Goal: Book appointment/travel/reservation

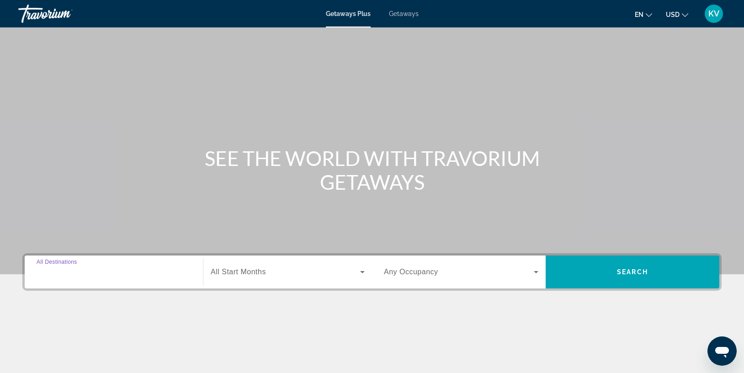
click at [116, 268] on input "Destination All Destinations" at bounding box center [114, 272] width 155 height 11
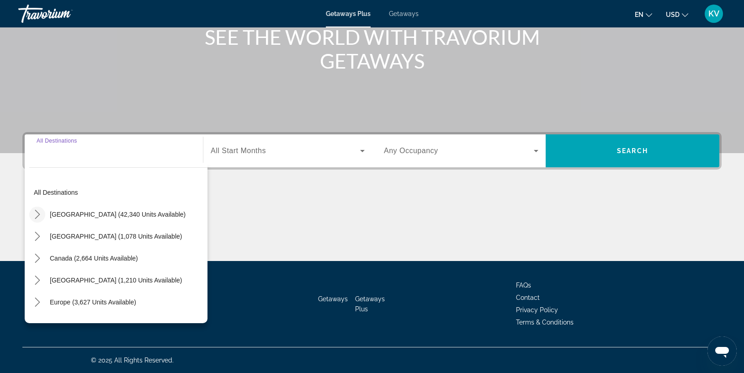
click at [38, 213] on icon "Toggle United States (42,340 units available) submenu" at bounding box center [37, 214] width 5 height 9
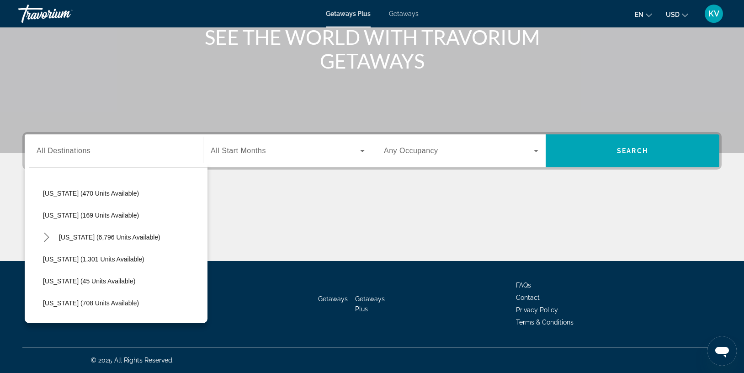
scroll to position [791, 0]
click at [44, 234] on icon "Toggle Virginia (6,796 units available) submenu" at bounding box center [46, 235] width 9 height 9
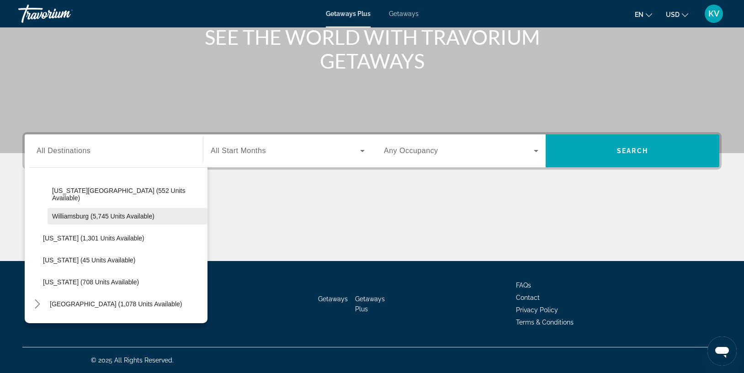
scroll to position [878, 0]
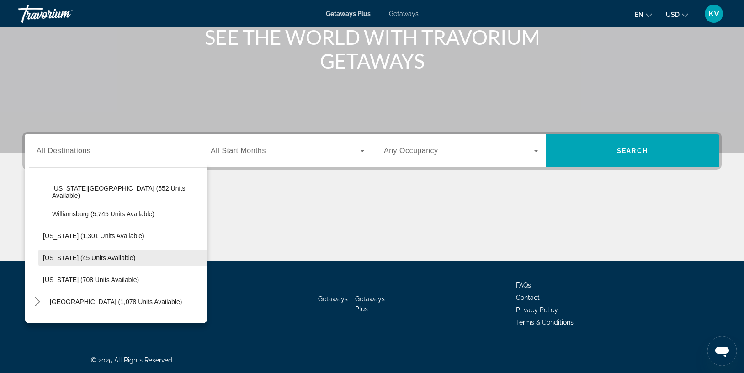
click at [64, 254] on span "[US_STATE] (45 units available)" at bounding box center [89, 257] width 92 height 7
type input "**********"
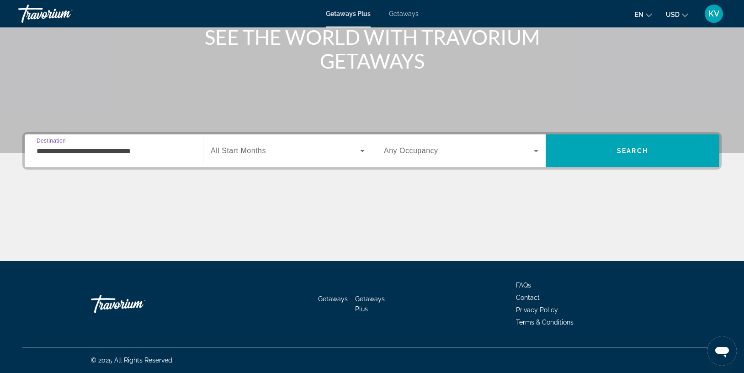
click at [297, 137] on div "Start Month All Start Months" at bounding box center [287, 150] width 169 height 33
click at [291, 155] on span "Search widget" at bounding box center [285, 150] width 149 height 11
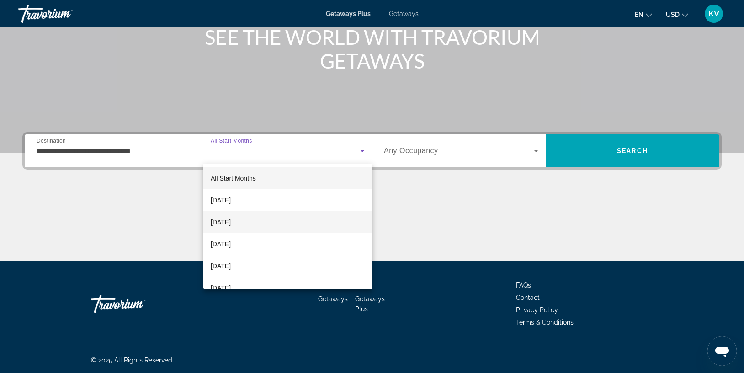
click at [258, 223] on mat-option "[DATE]" at bounding box center [287, 222] width 169 height 22
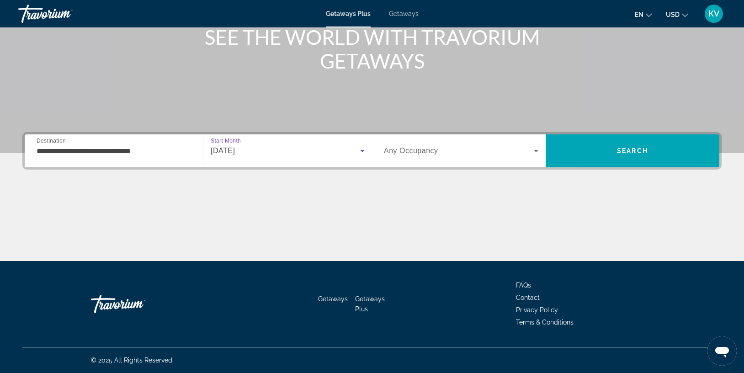
click at [485, 149] on span "Search widget" at bounding box center [459, 150] width 150 height 11
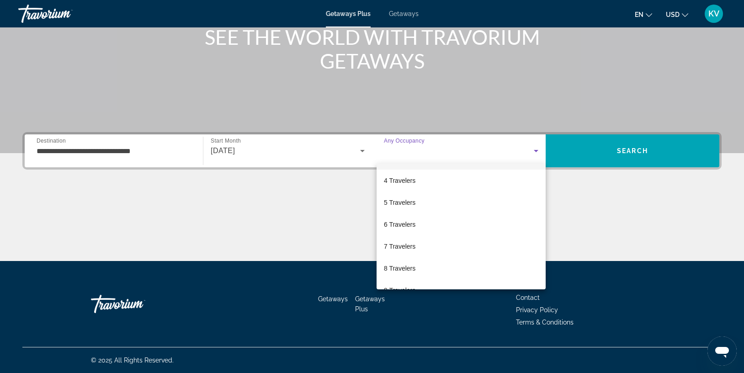
scroll to position [64, 0]
click at [432, 228] on mat-option "6 Travelers" at bounding box center [461, 224] width 169 height 22
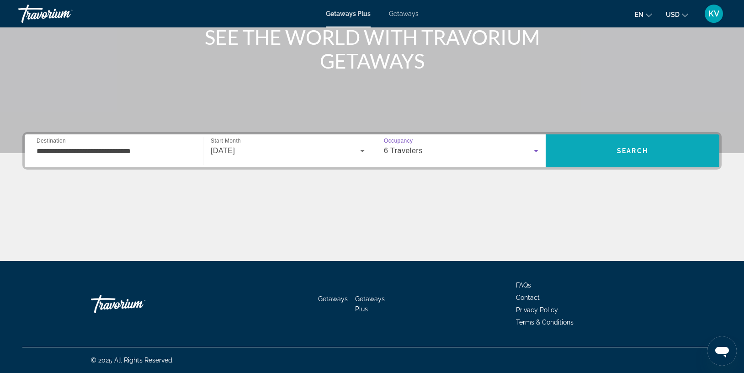
click at [600, 138] on span "Search" at bounding box center [633, 150] width 174 height 33
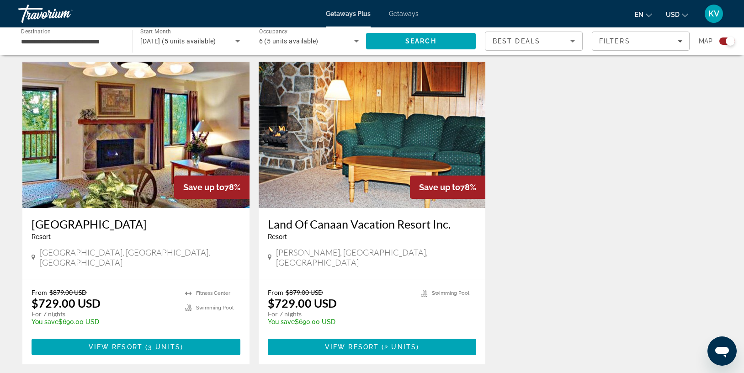
scroll to position [318, 0]
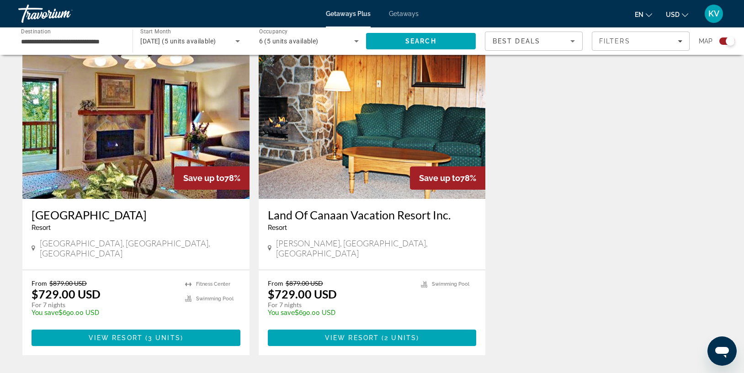
click at [144, 180] on img "Main content" at bounding box center [135, 126] width 227 height 146
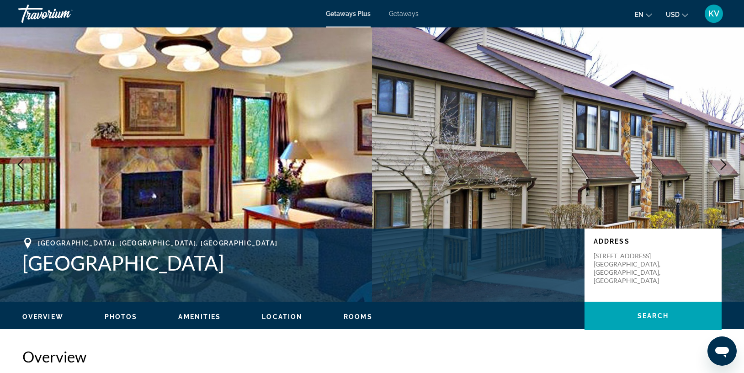
click at [236, 171] on img "Main content" at bounding box center [186, 164] width 372 height 274
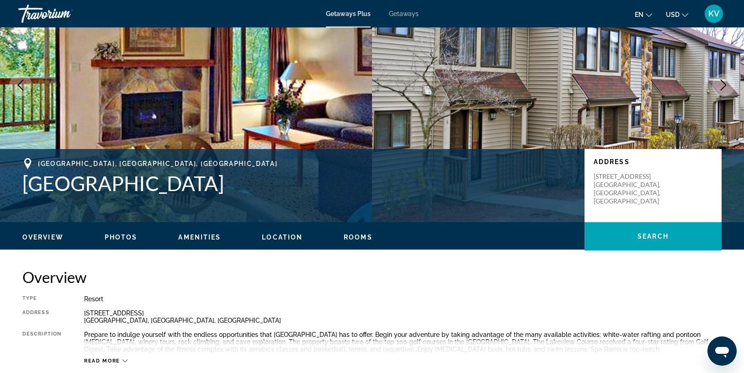
scroll to position [91, 0]
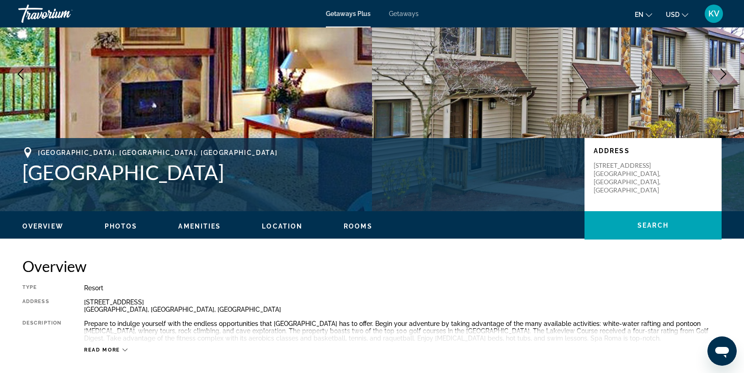
click at [393, 72] on img "Main content" at bounding box center [558, 74] width 372 height 274
click at [118, 226] on span "Photos" at bounding box center [121, 226] width 33 height 7
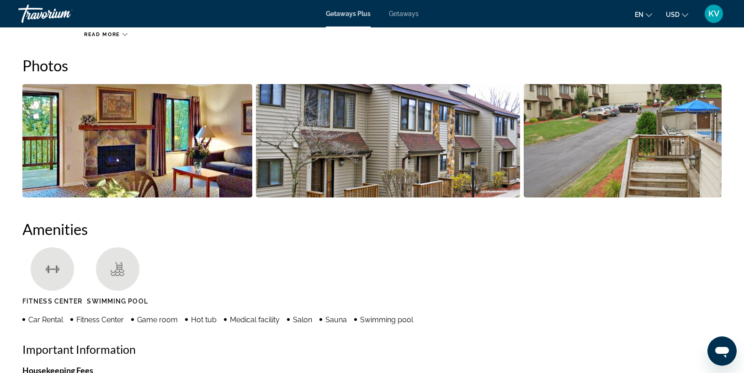
scroll to position [407, 0]
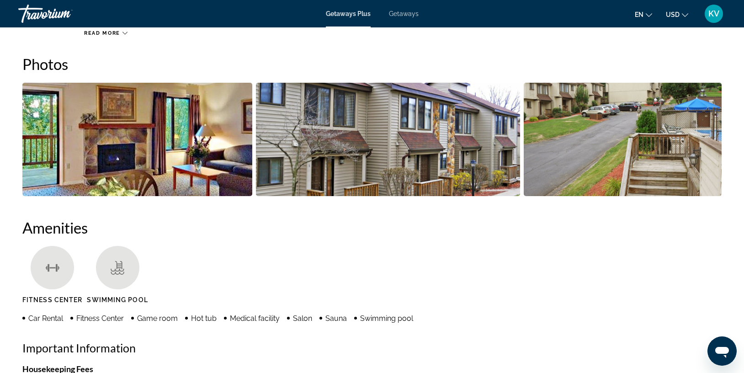
click at [152, 159] on img "Open full-screen image slider" at bounding box center [137, 139] width 230 height 113
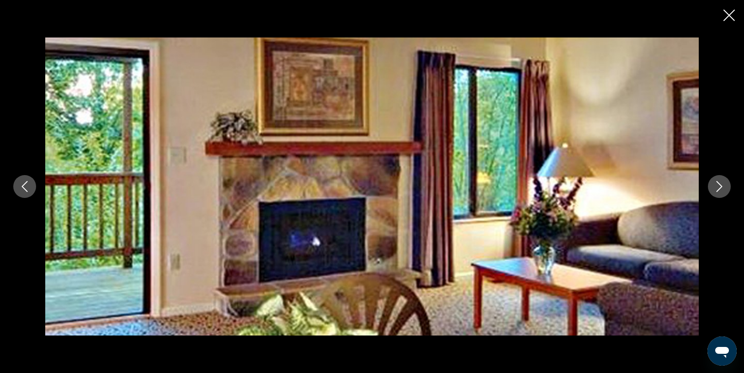
click at [720, 192] on button "Next image" at bounding box center [719, 186] width 23 height 23
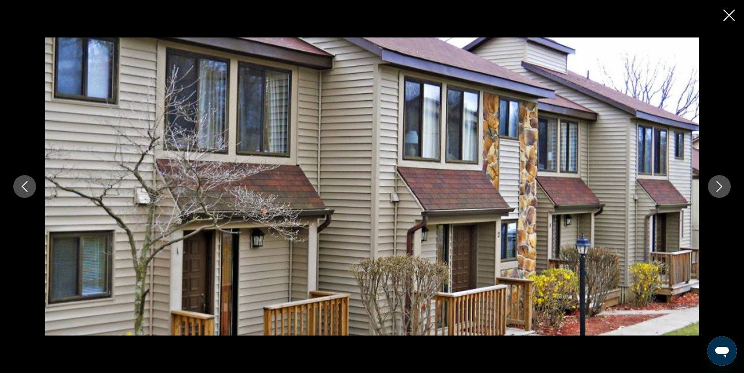
click at [720, 192] on button "Next image" at bounding box center [719, 186] width 23 height 23
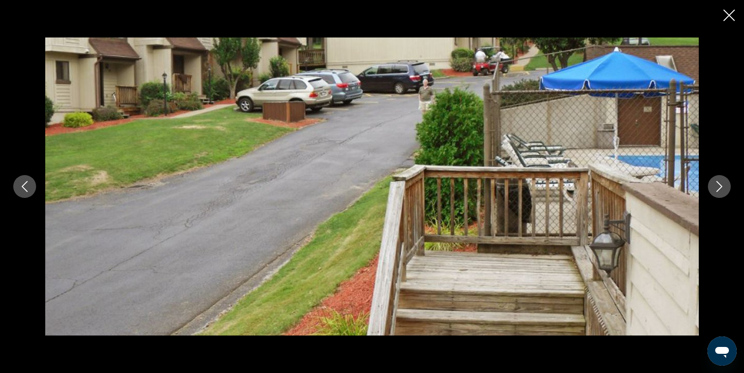
click at [720, 192] on button "Next image" at bounding box center [719, 186] width 23 height 23
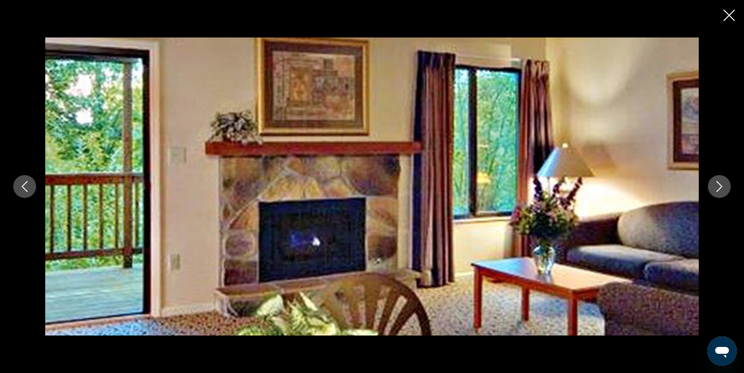
click at [720, 192] on button "Next image" at bounding box center [719, 186] width 23 height 23
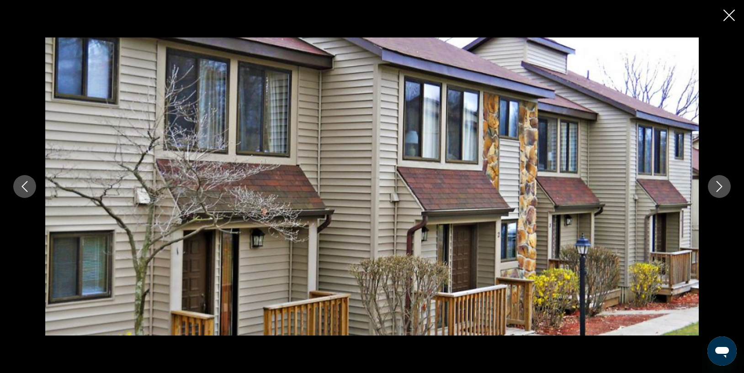
click at [720, 192] on button "Next image" at bounding box center [719, 186] width 23 height 23
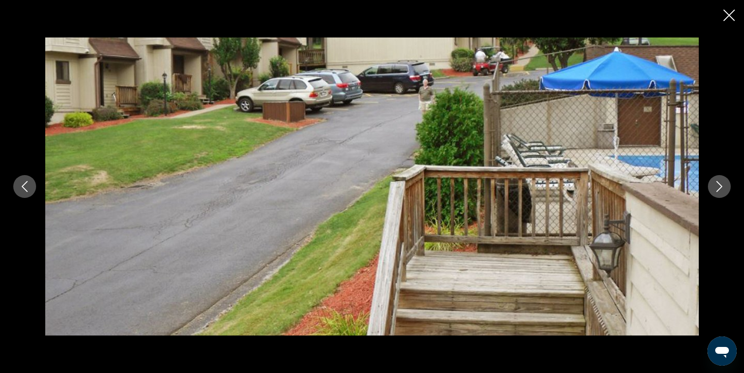
click at [720, 192] on button "Next image" at bounding box center [719, 186] width 23 height 23
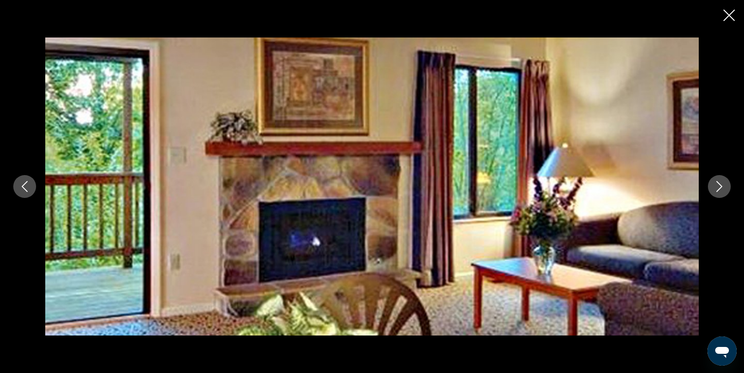
click at [730, 16] on icon "Close slideshow" at bounding box center [729, 15] width 11 height 11
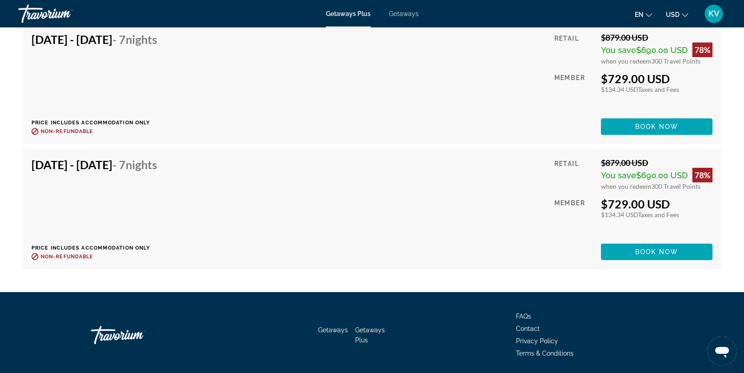
scroll to position [1672, 0]
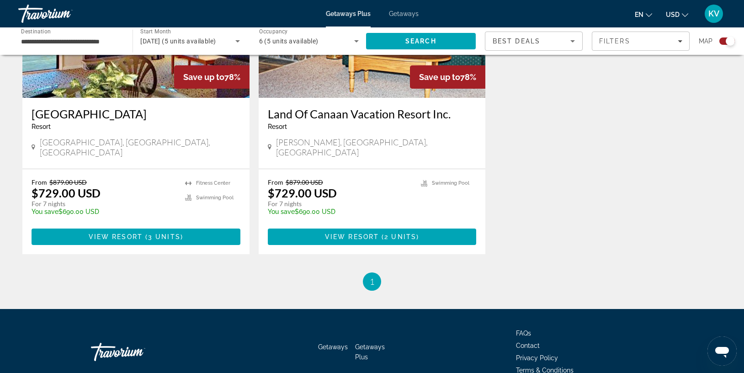
scroll to position [419, 0]
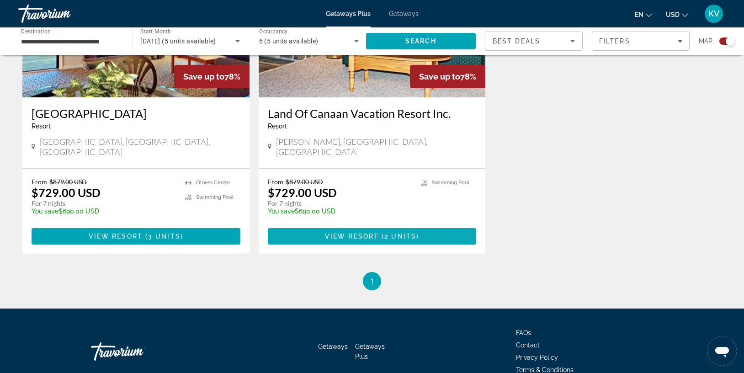
click at [317, 227] on span "Main content" at bounding box center [372, 236] width 209 height 22
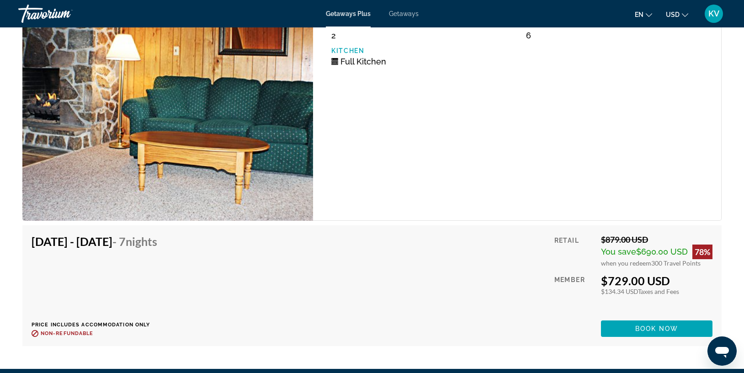
scroll to position [1552, 0]
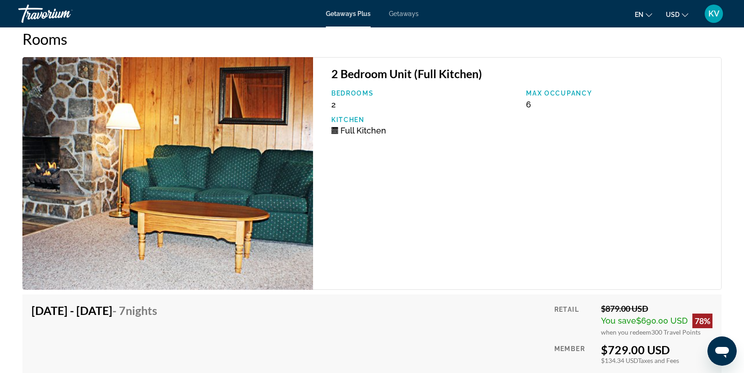
click at [256, 202] on img "Main content" at bounding box center [167, 173] width 291 height 233
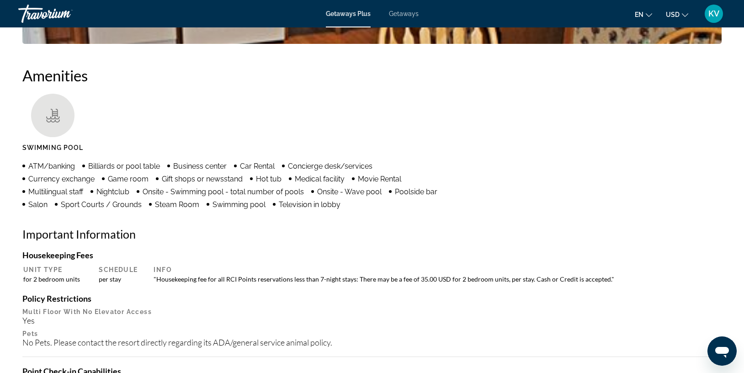
scroll to position [0, 0]
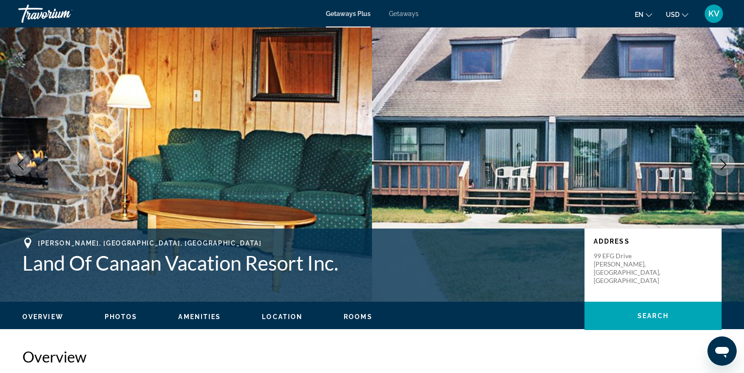
click at [133, 313] on span "Photos" at bounding box center [121, 316] width 33 height 7
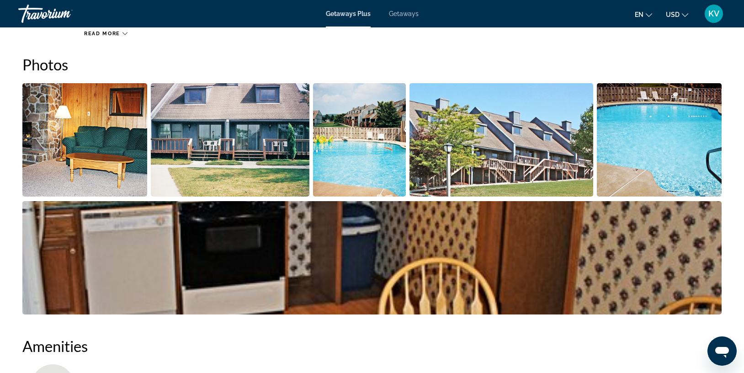
scroll to position [407, 0]
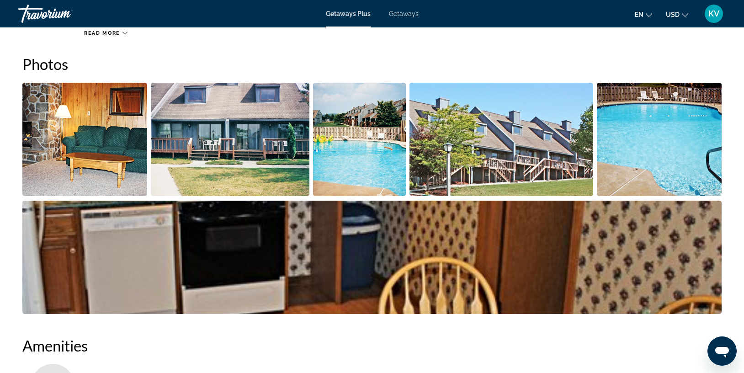
click at [215, 172] on img "Open full-screen image slider" at bounding box center [230, 139] width 159 height 113
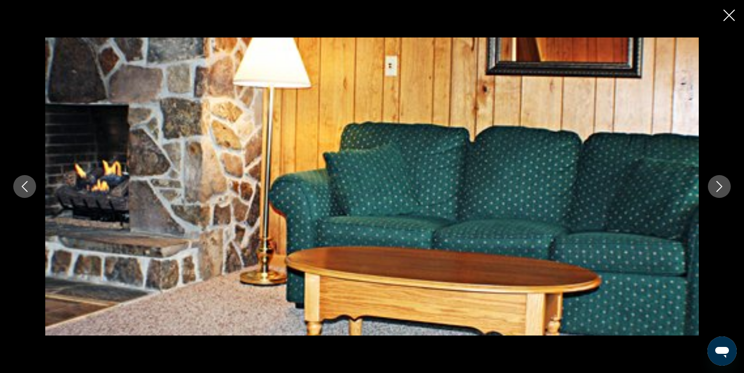
click at [720, 189] on icon "Next image" at bounding box center [719, 186] width 11 height 11
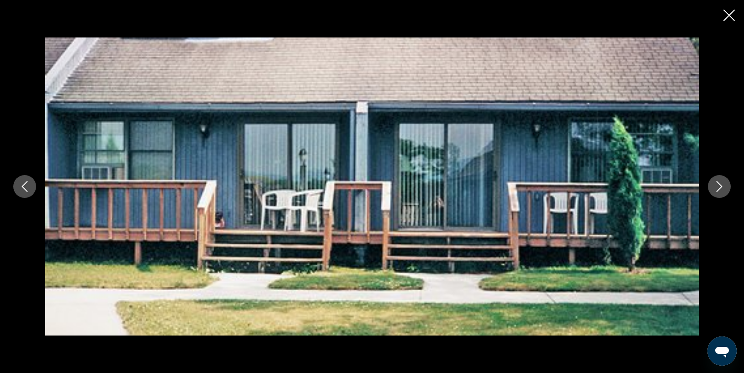
click at [720, 189] on icon "Next image" at bounding box center [719, 186] width 11 height 11
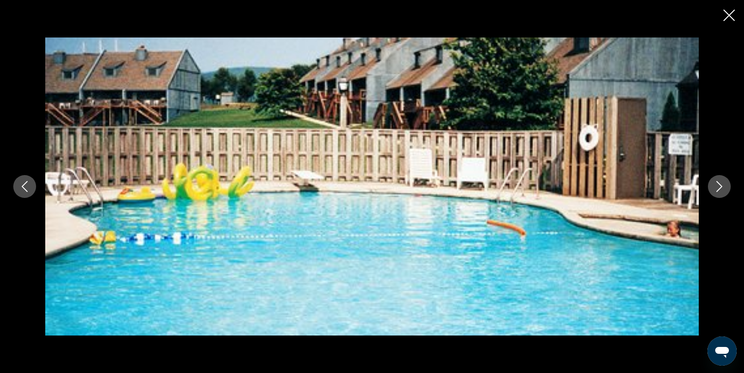
click at [720, 189] on icon "Next image" at bounding box center [719, 186] width 11 height 11
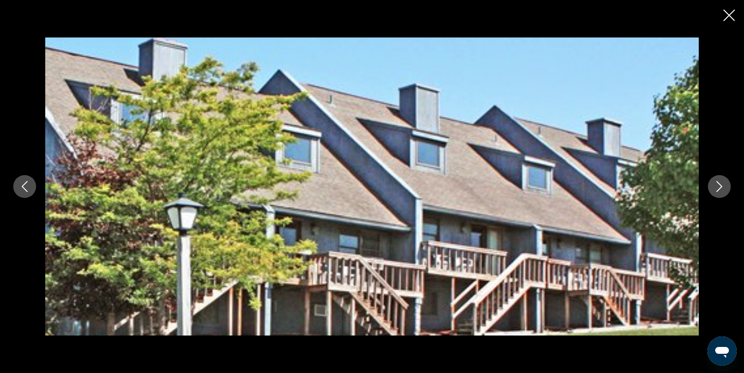
click at [720, 189] on icon "Next image" at bounding box center [719, 186] width 11 height 11
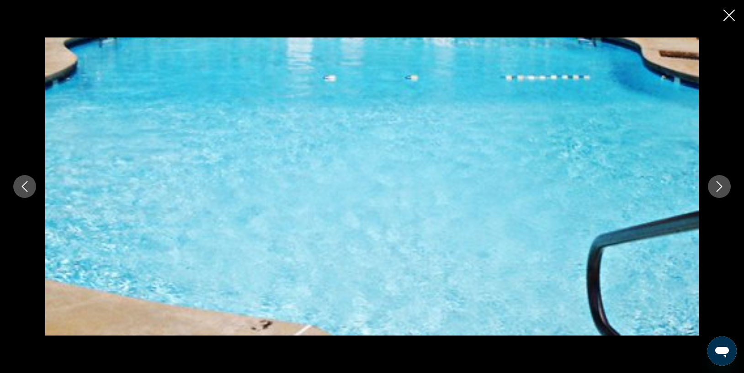
click at [720, 189] on icon "Next image" at bounding box center [719, 186] width 11 height 11
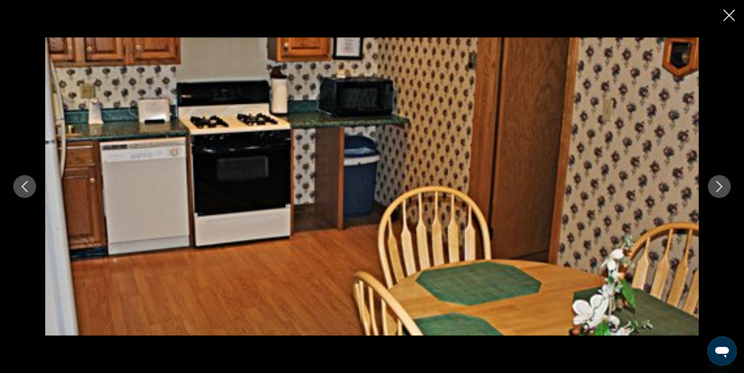
click at [720, 189] on icon "Next image" at bounding box center [719, 186] width 11 height 11
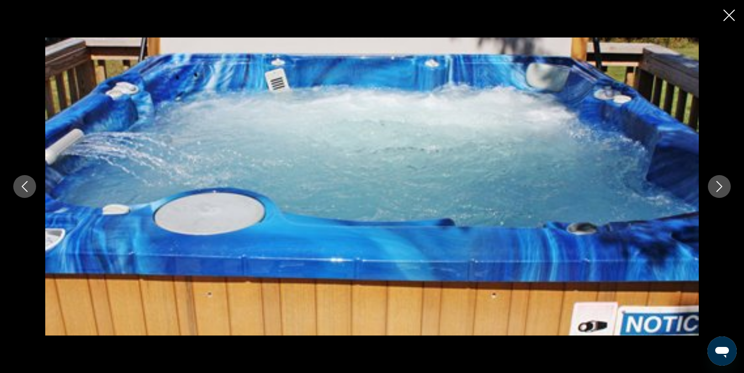
click at [720, 189] on icon "Next image" at bounding box center [719, 186] width 11 height 11
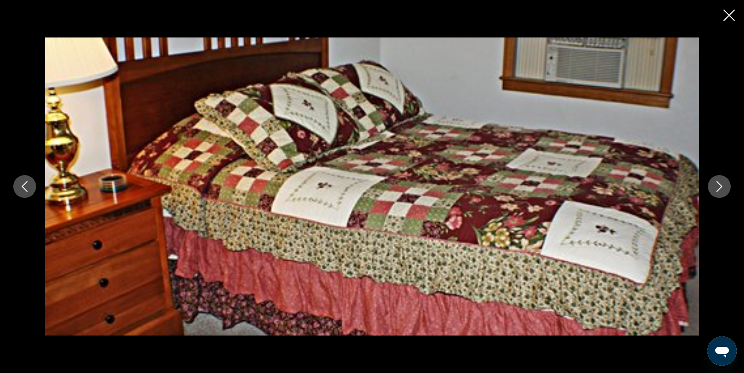
click at [720, 189] on icon "Next image" at bounding box center [719, 186] width 11 height 11
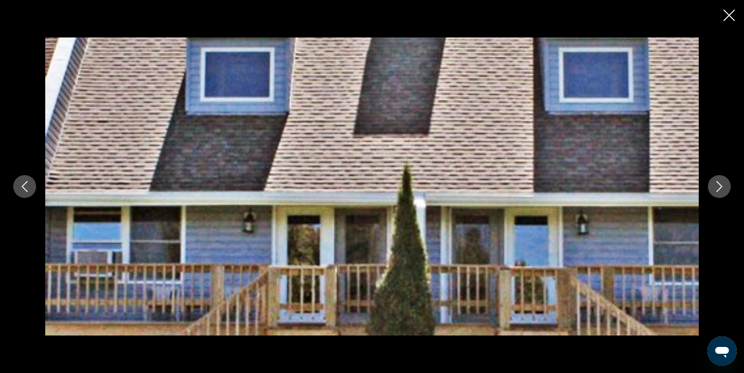
click at [720, 189] on icon "Next image" at bounding box center [719, 186] width 11 height 11
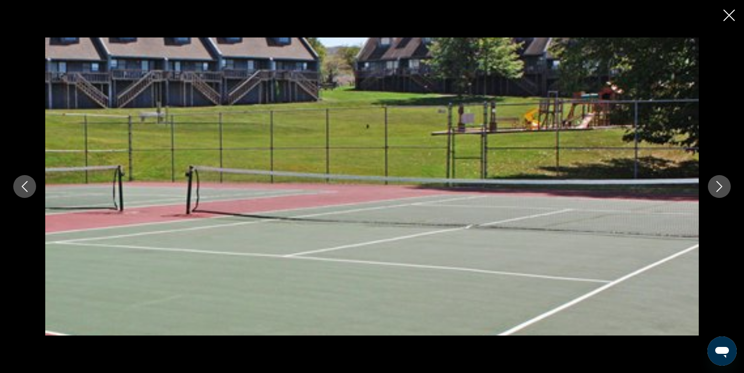
click at [720, 189] on icon "Next image" at bounding box center [719, 186] width 11 height 11
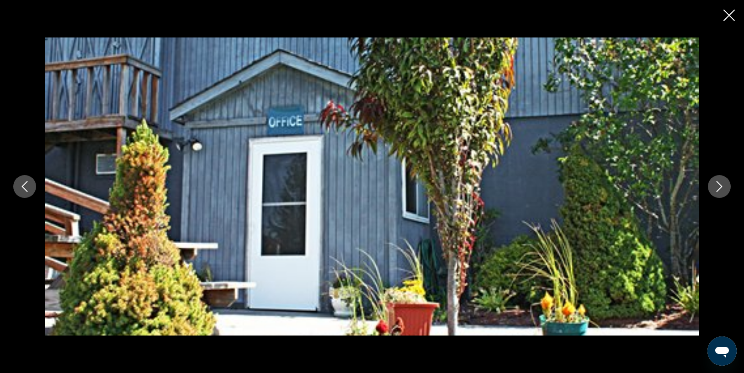
click at [720, 189] on icon "Next image" at bounding box center [719, 186] width 11 height 11
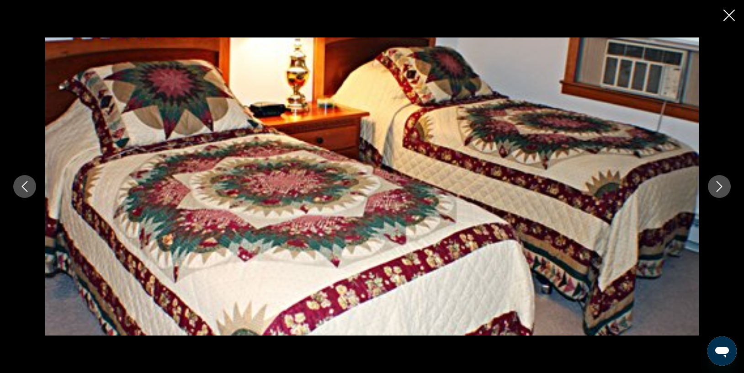
click at [720, 189] on icon "Next image" at bounding box center [719, 186] width 11 height 11
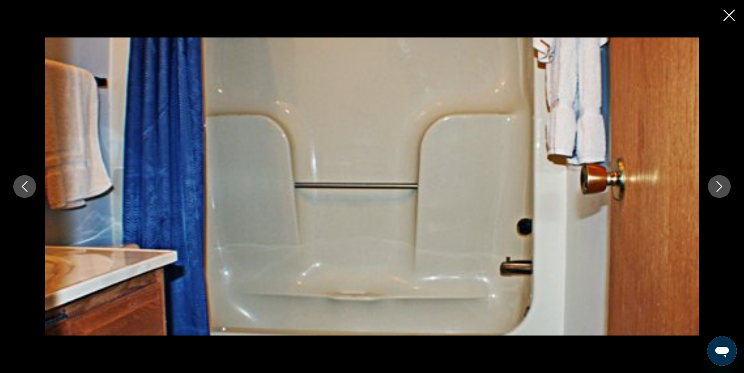
click at [720, 189] on icon "Next image" at bounding box center [719, 186] width 11 height 11
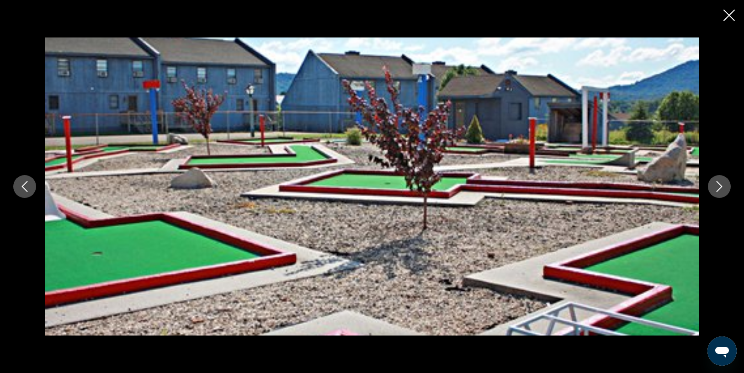
click at [720, 189] on icon "Next image" at bounding box center [719, 186] width 11 height 11
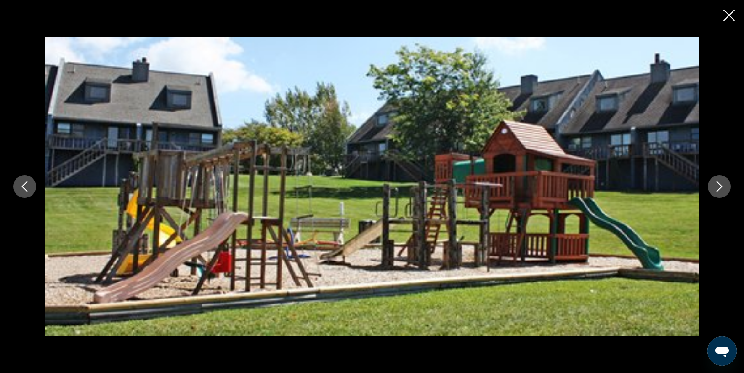
click at [720, 189] on icon "Next image" at bounding box center [719, 186] width 11 height 11
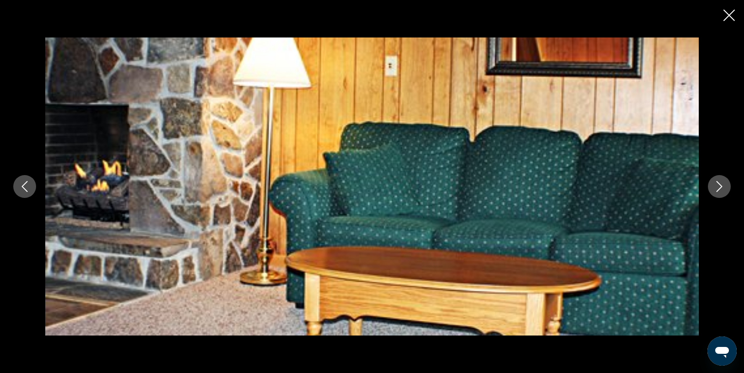
click at [720, 189] on icon "Next image" at bounding box center [719, 186] width 11 height 11
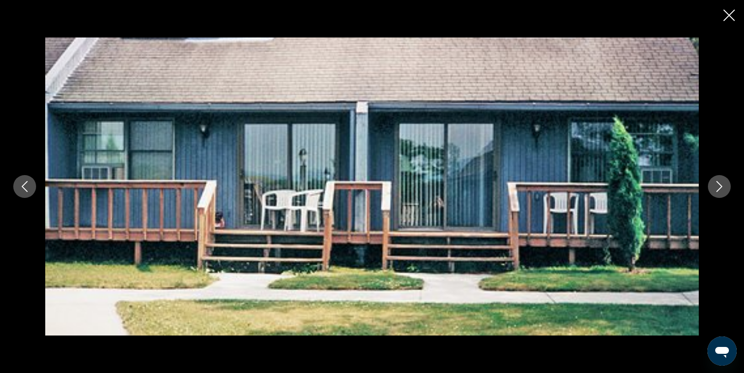
click at [720, 189] on icon "Next image" at bounding box center [719, 186] width 11 height 11
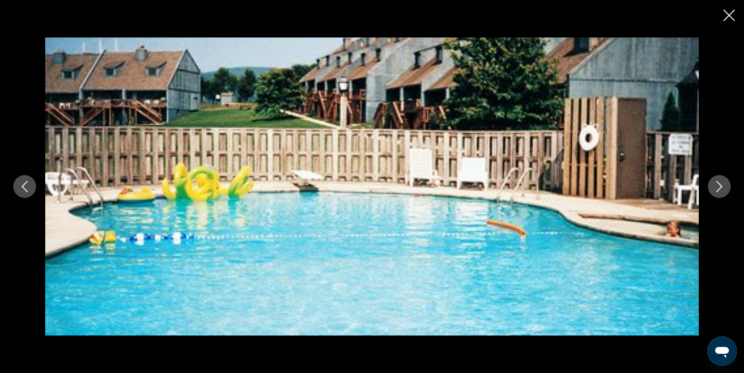
click at [720, 189] on icon "Next image" at bounding box center [719, 186] width 11 height 11
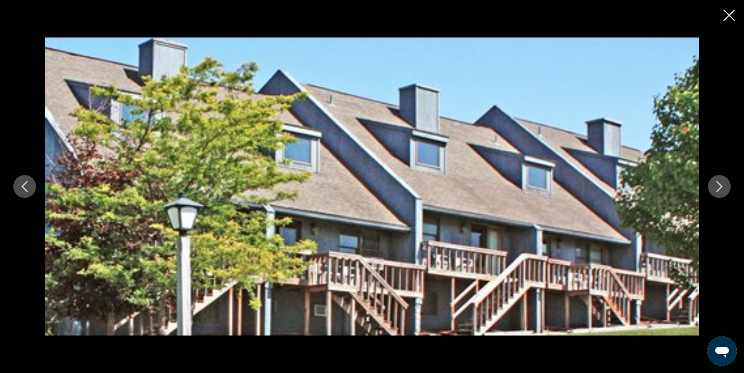
click at [720, 189] on icon "Next image" at bounding box center [719, 186] width 11 height 11
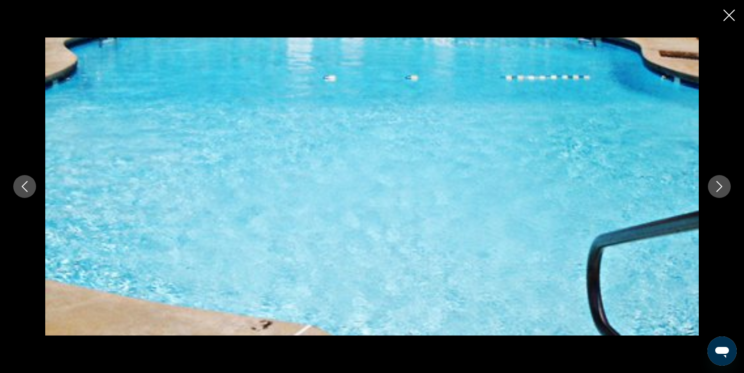
click at [727, 11] on icon "Close slideshow" at bounding box center [729, 15] width 11 height 11
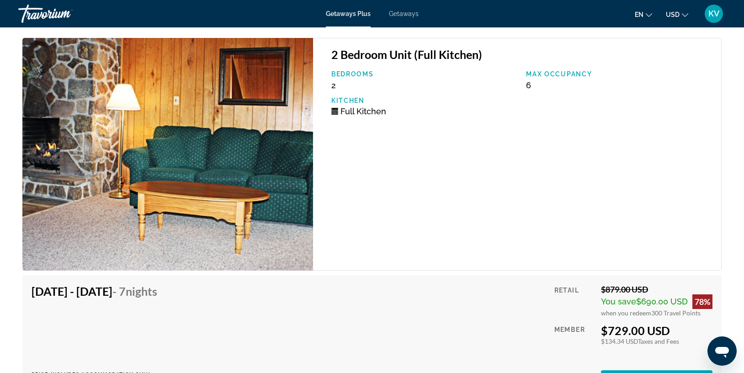
scroll to position [1664, 0]
